Goal: Task Accomplishment & Management: Manage account settings

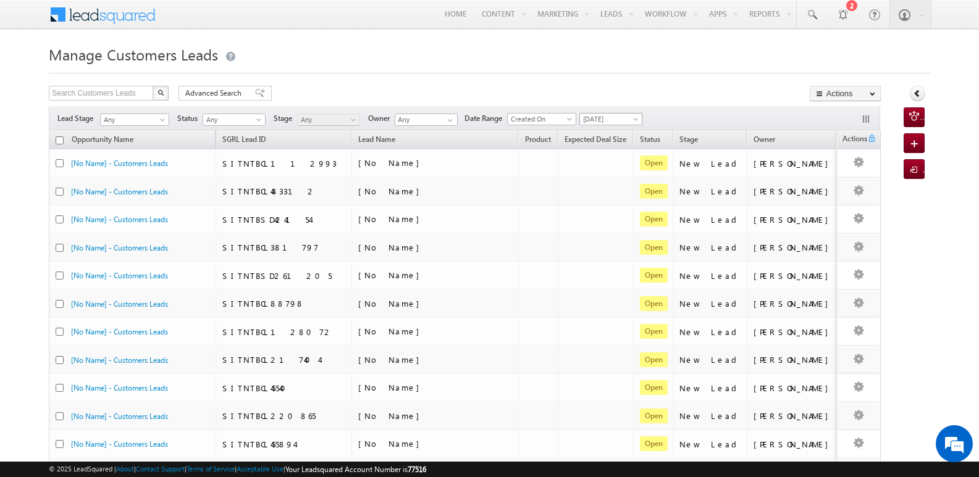
click at [598, 114] on span "[DATE]" at bounding box center [609, 119] width 59 height 11
click at [615, 161] on link "[DATE]" at bounding box center [615, 159] width 62 height 11
click at [617, 123] on span "[DATE]" at bounding box center [609, 119] width 59 height 11
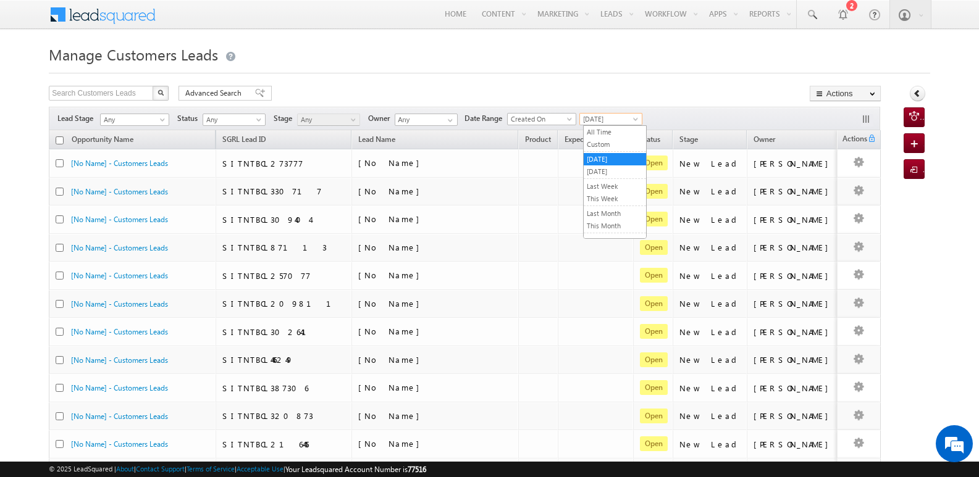
click at [598, 119] on span "[DATE]" at bounding box center [609, 119] width 59 height 11
click at [601, 169] on link "[DATE]" at bounding box center [615, 171] width 62 height 11
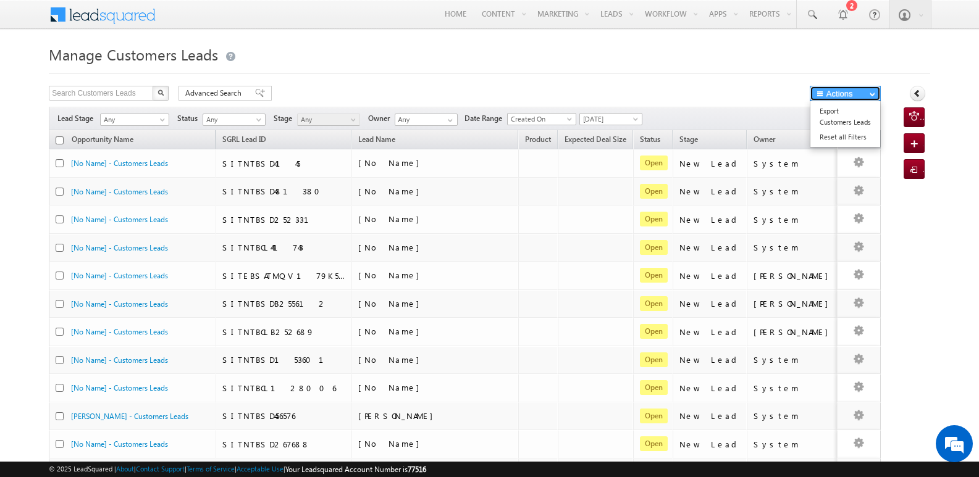
click at [840, 93] on button "Actions" at bounding box center [845, 93] width 71 height 15
click at [839, 112] on link "Export Customers Leads" at bounding box center [845, 117] width 70 height 26
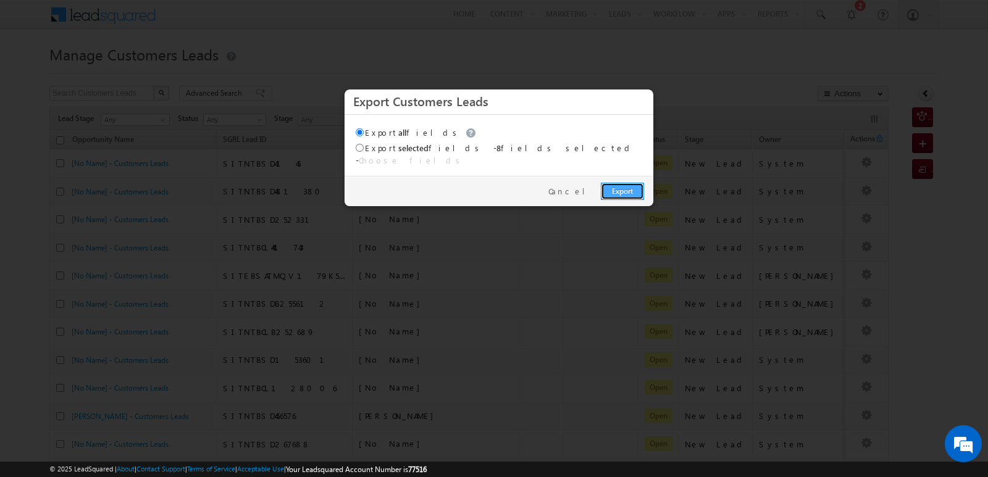
click at [617, 183] on link "Export" at bounding box center [622, 191] width 43 height 17
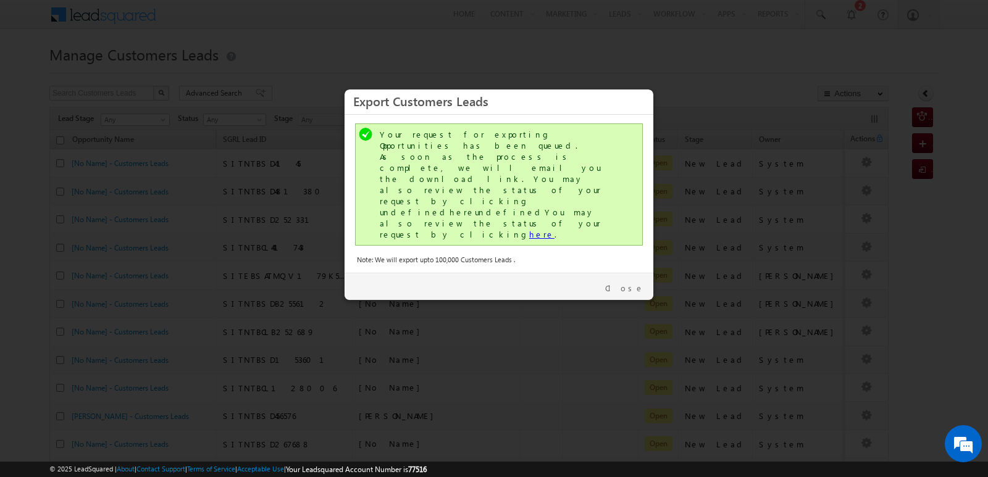
click at [529, 229] on link "here" at bounding box center [541, 234] width 25 height 10
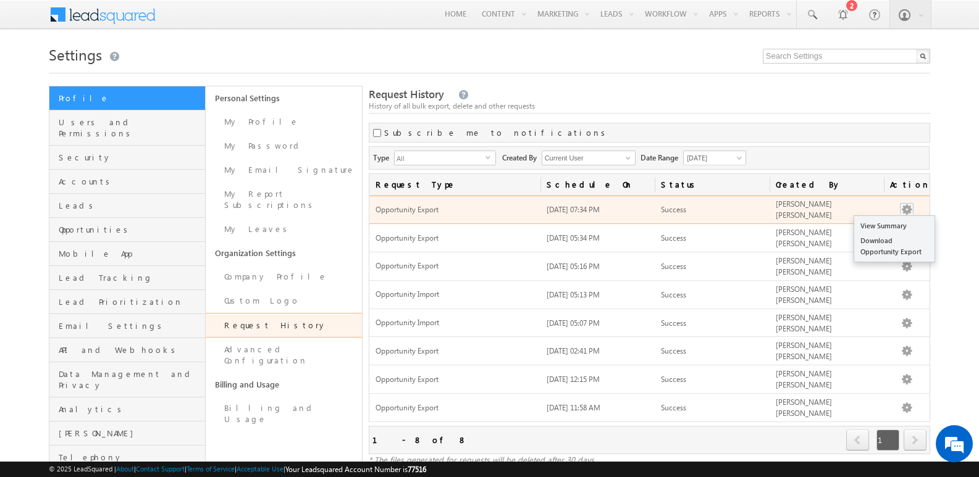
click at [910, 208] on button "button" at bounding box center [906, 210] width 12 height 12
click at [891, 249] on link "Download Opportunity Export" at bounding box center [894, 246] width 80 height 26
